Goal: Find specific page/section: Find specific page/section

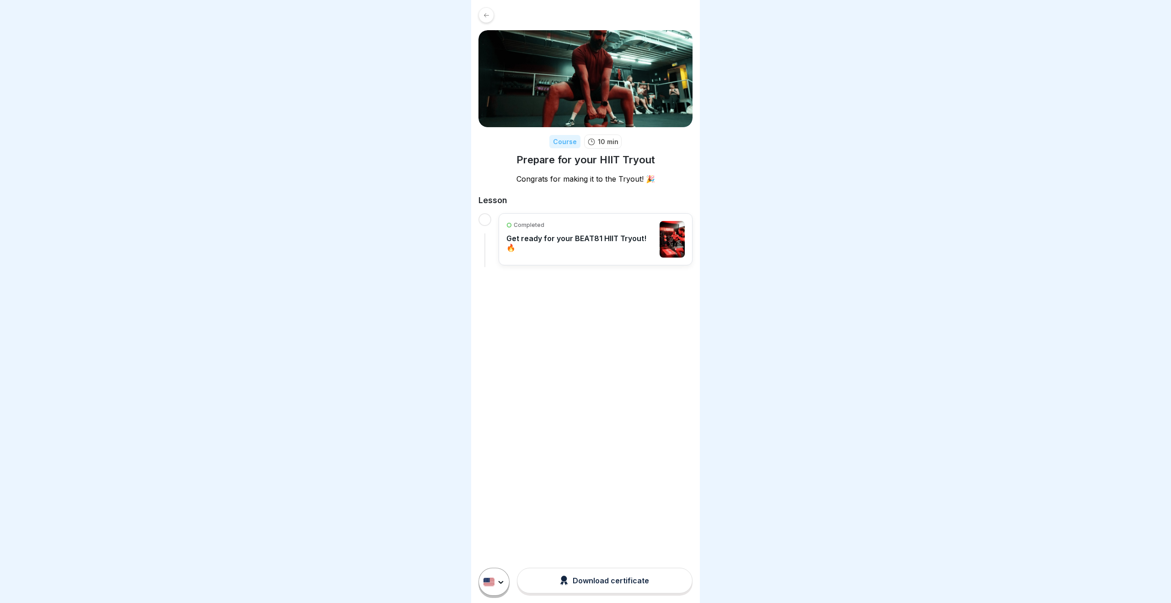
click at [485, 15] on icon at bounding box center [486, 15] width 7 height 7
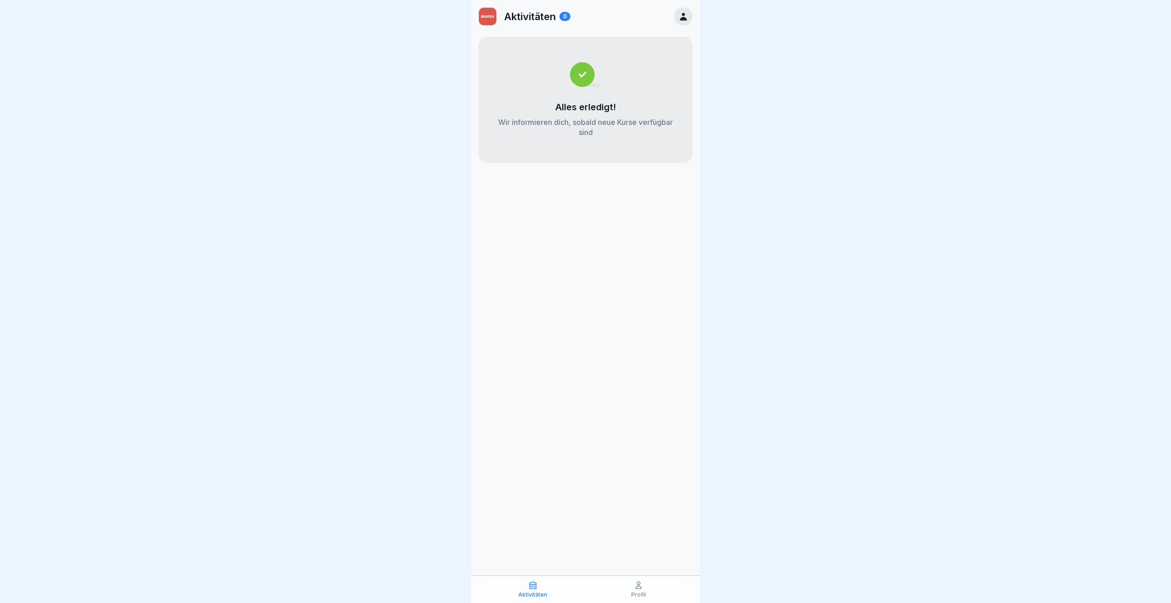
click at [685, 16] on icon at bounding box center [684, 16] width 10 height 10
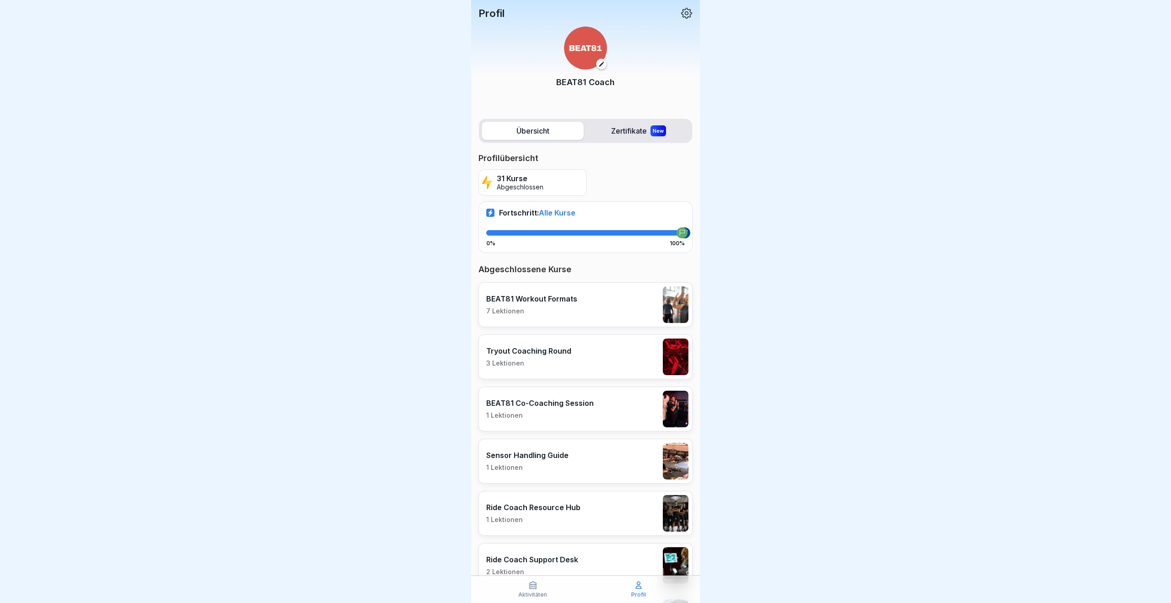
click at [627, 131] on label "Zertifikate New" at bounding box center [638, 131] width 102 height 18
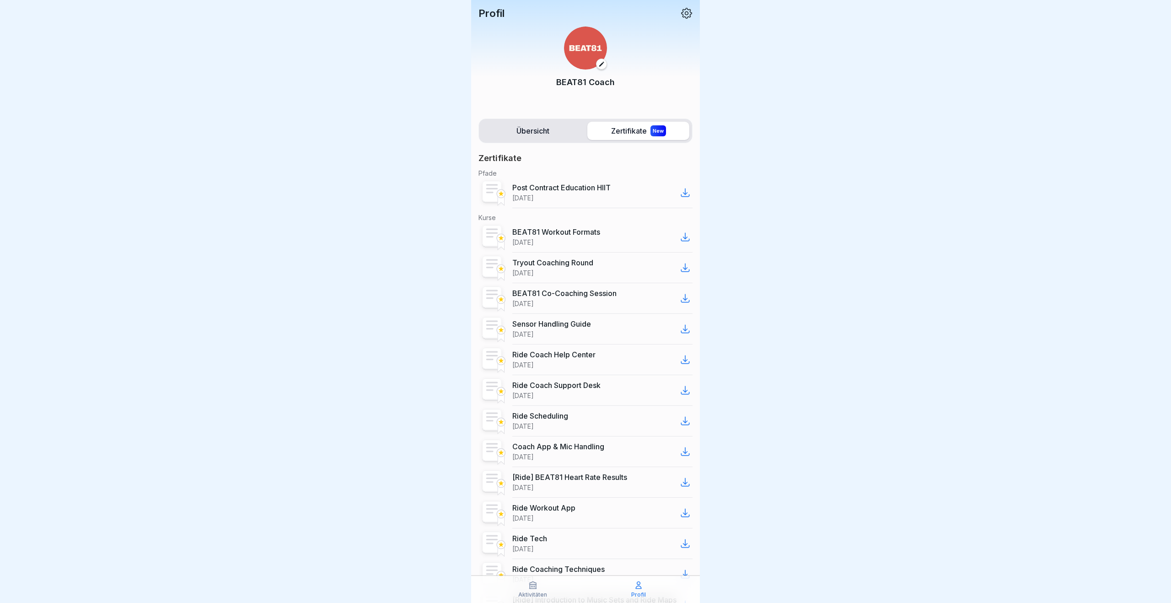
click at [547, 133] on label "Übersicht" at bounding box center [533, 131] width 102 height 18
